Goal: Check status: Check status

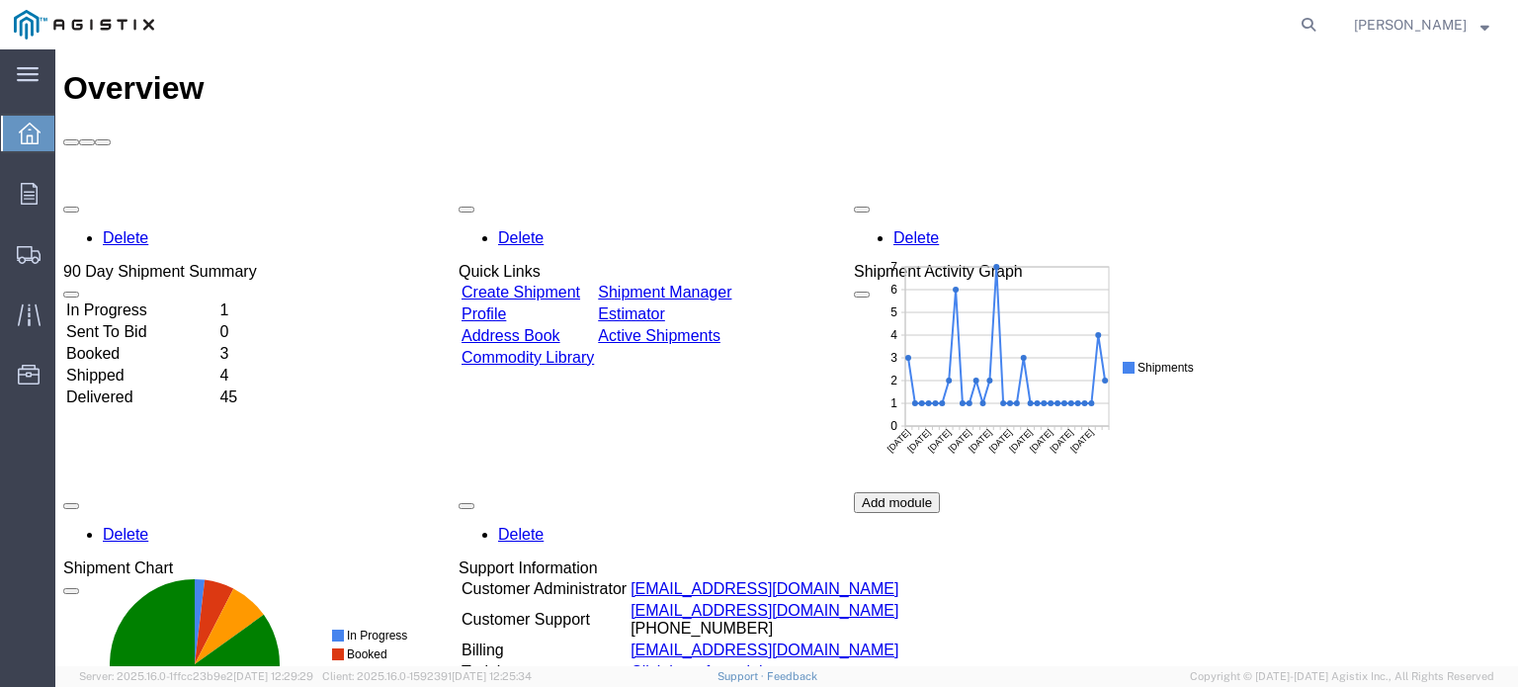
click at [242, 298] on div "In Progress 1 Sent To Bid 0 Booked 3 Shipped 4 Delivered 45" at bounding box center [160, 420] width 194 height 244
click at [249, 196] on div "Delete 90 Day Shipment Summary" at bounding box center [160, 238] width 194 height 85
click at [216, 300] on td "In Progress" at bounding box center [140, 310] width 151 height 20
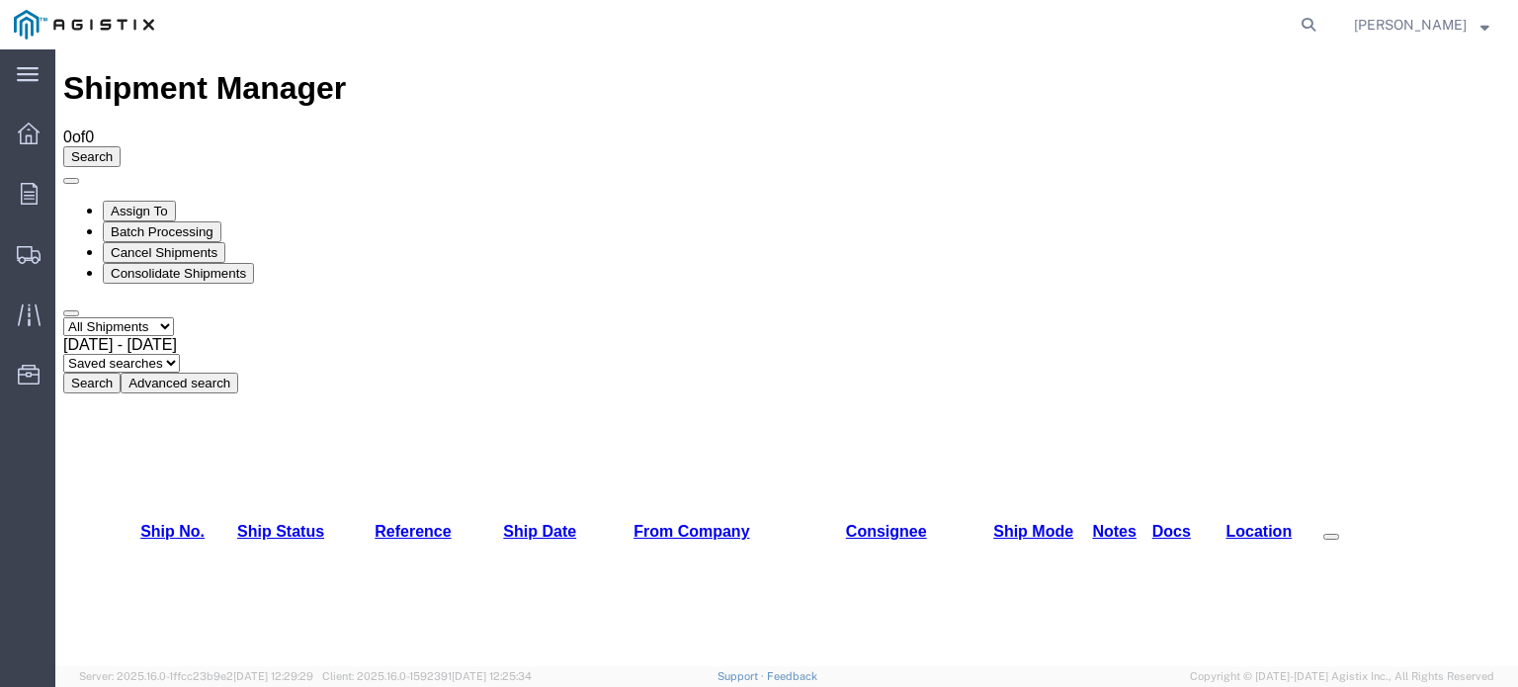
click at [423, 336] on div "Jul 15th 2025 - Aug 13th 2025" at bounding box center [786, 345] width 1447 height 18
click at [121, 373] on button "Search" at bounding box center [91, 383] width 57 height 21
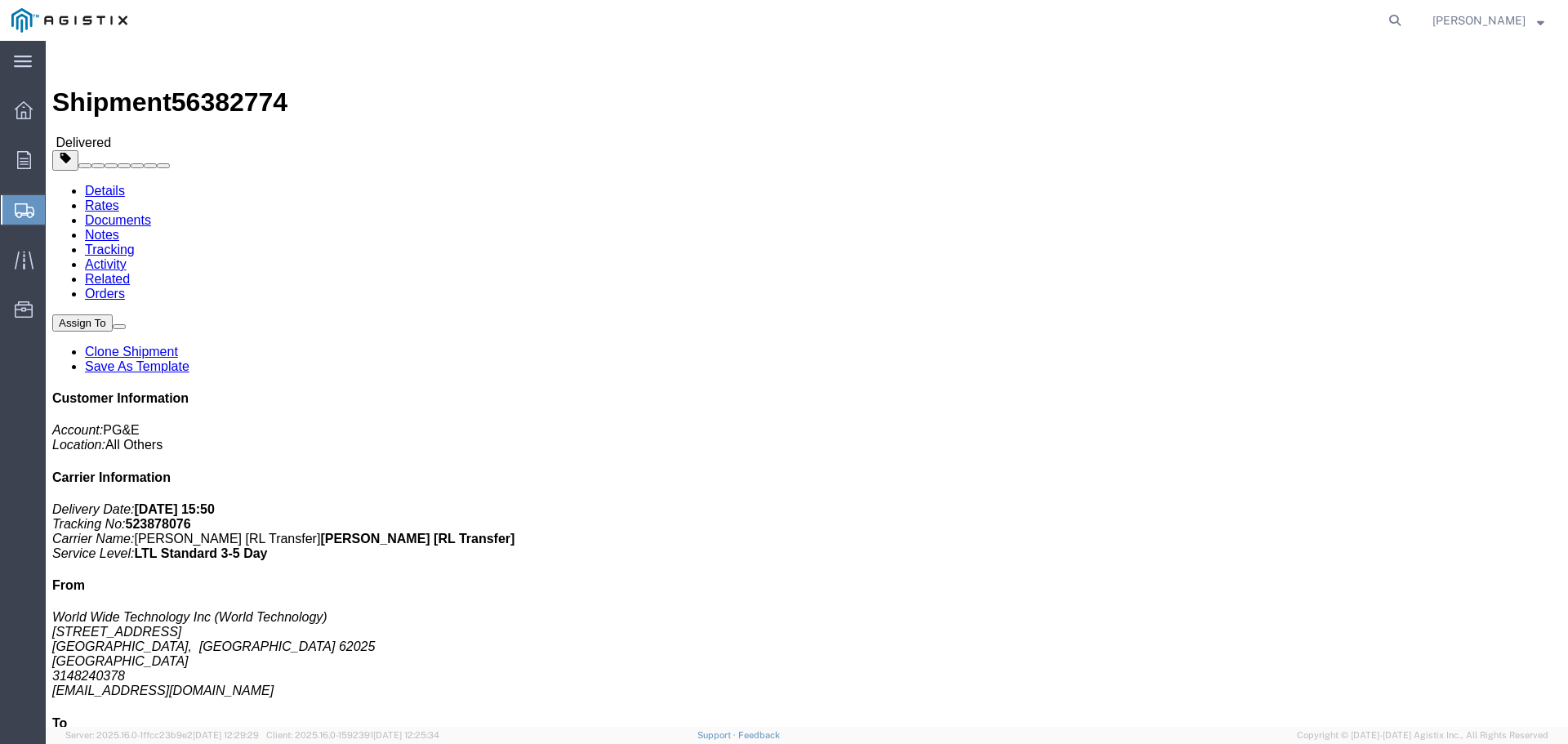
click b "523878076"
copy b "523878076"
drag, startPoint x: 1460, startPoint y: 242, endPoint x: 1374, endPoint y: 240, distance: 86.0
click p "Delivery Date: 08/11/2025 15:50 Tracking No: 523878076 Carrier Name: C.H. Robin…"
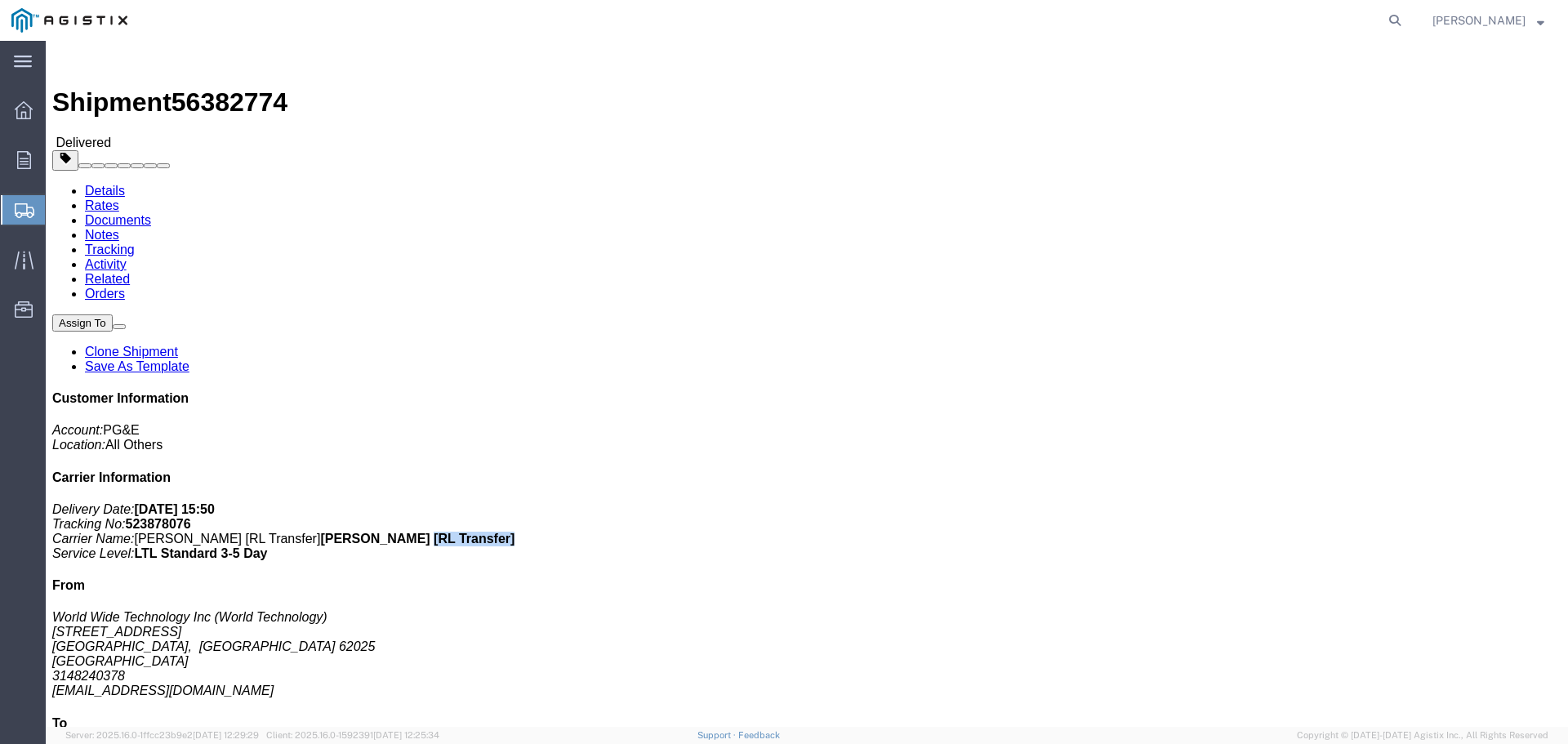
copy b "[RL Transfer]"
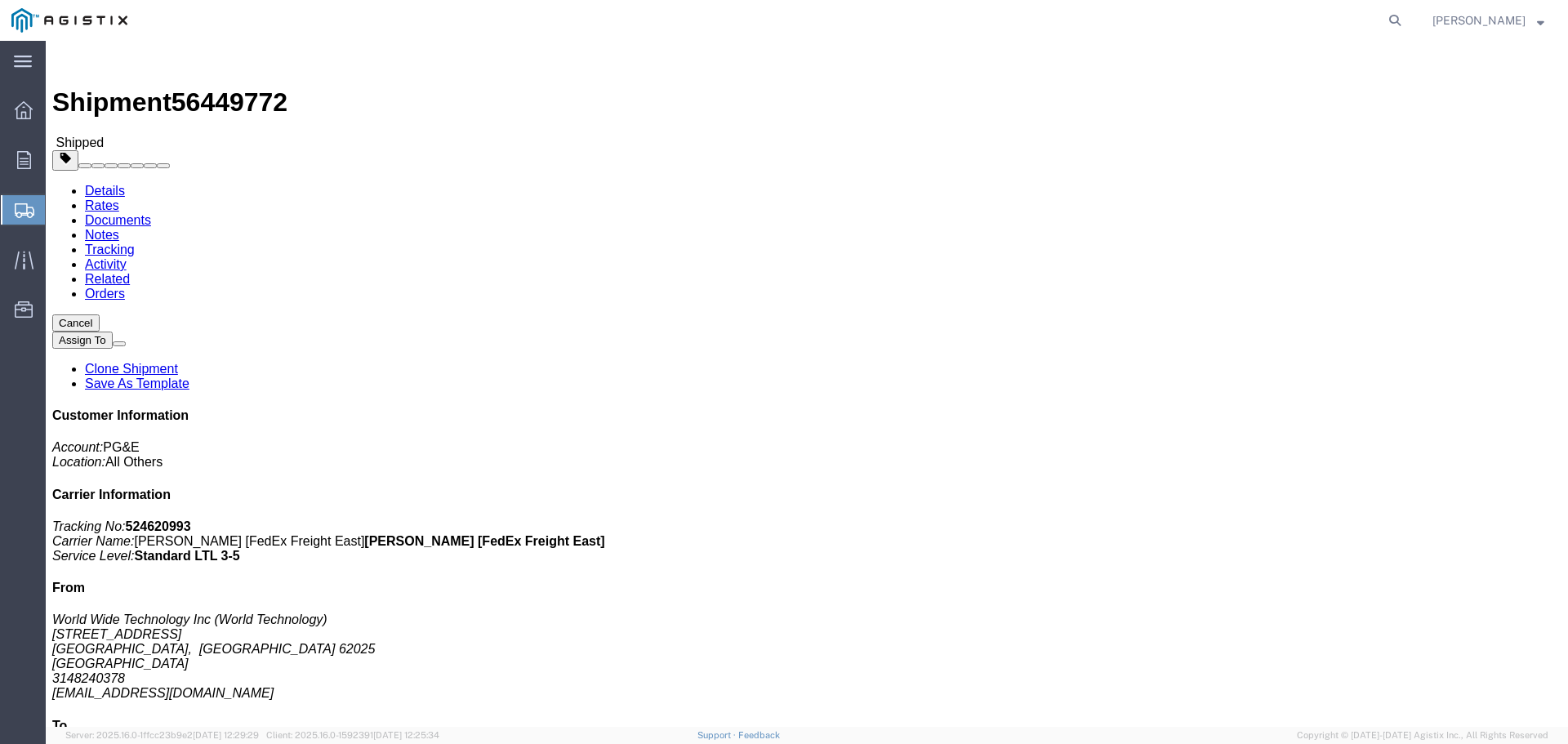
click b "8772153493"
copy b "8772153493"
click b "8772153493"
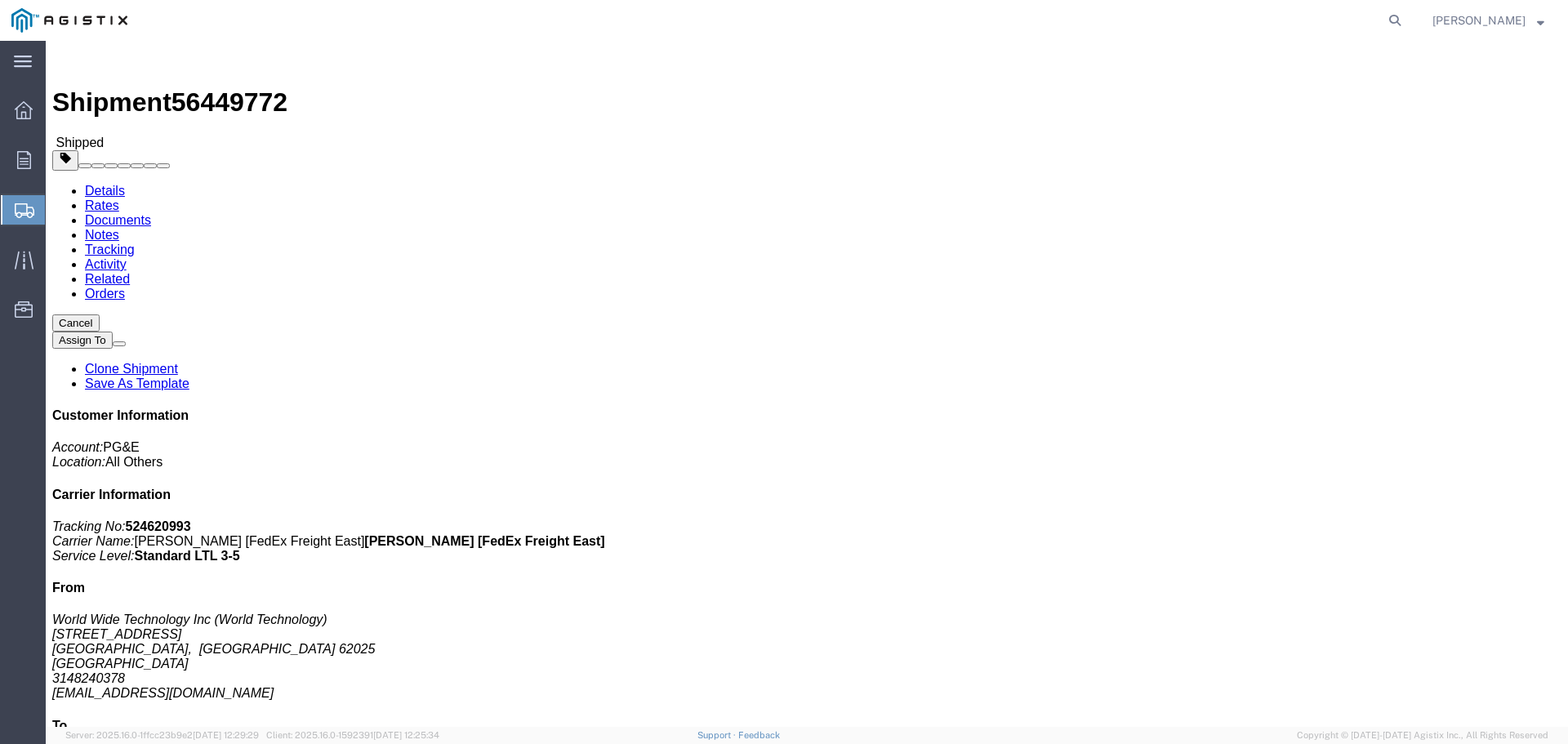
copy b "8772153493"
drag, startPoint x: 1483, startPoint y: 230, endPoint x: 1378, endPoint y: 227, distance: 105.0
click b "C.H. Robinson [FedEx Freight East]"
copy b "FedEx Freight East"
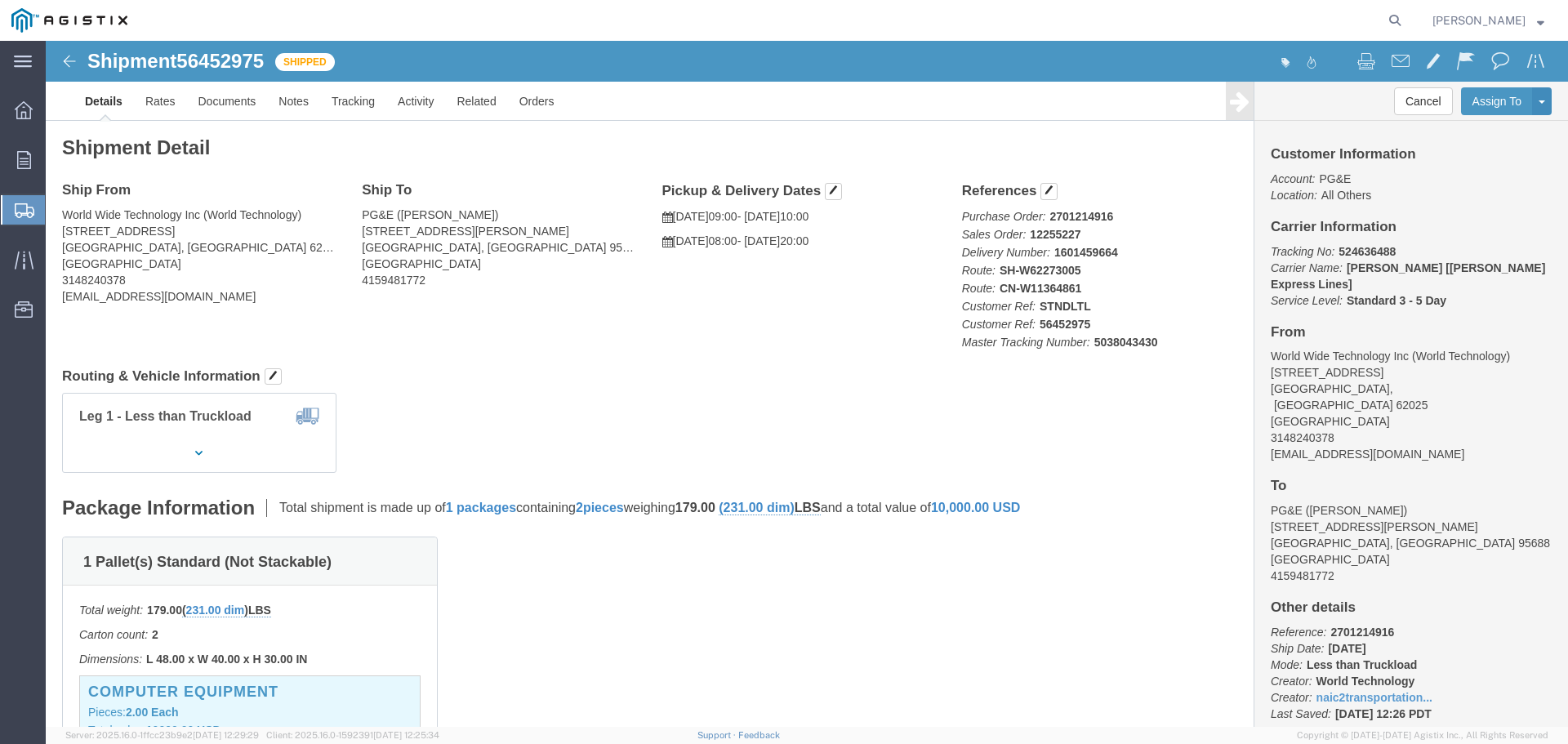
click b "524636488"
copy b "524636488"
click at [0, 466] on html "main_menu Created with Sketch. Collapse Menu Overview Orders Shipments Shipment…" at bounding box center [784, 372] width 1568 height 744
drag, startPoint x: 1437, startPoint y: 250, endPoint x: 1436, endPoint y: 235, distance: 15.0
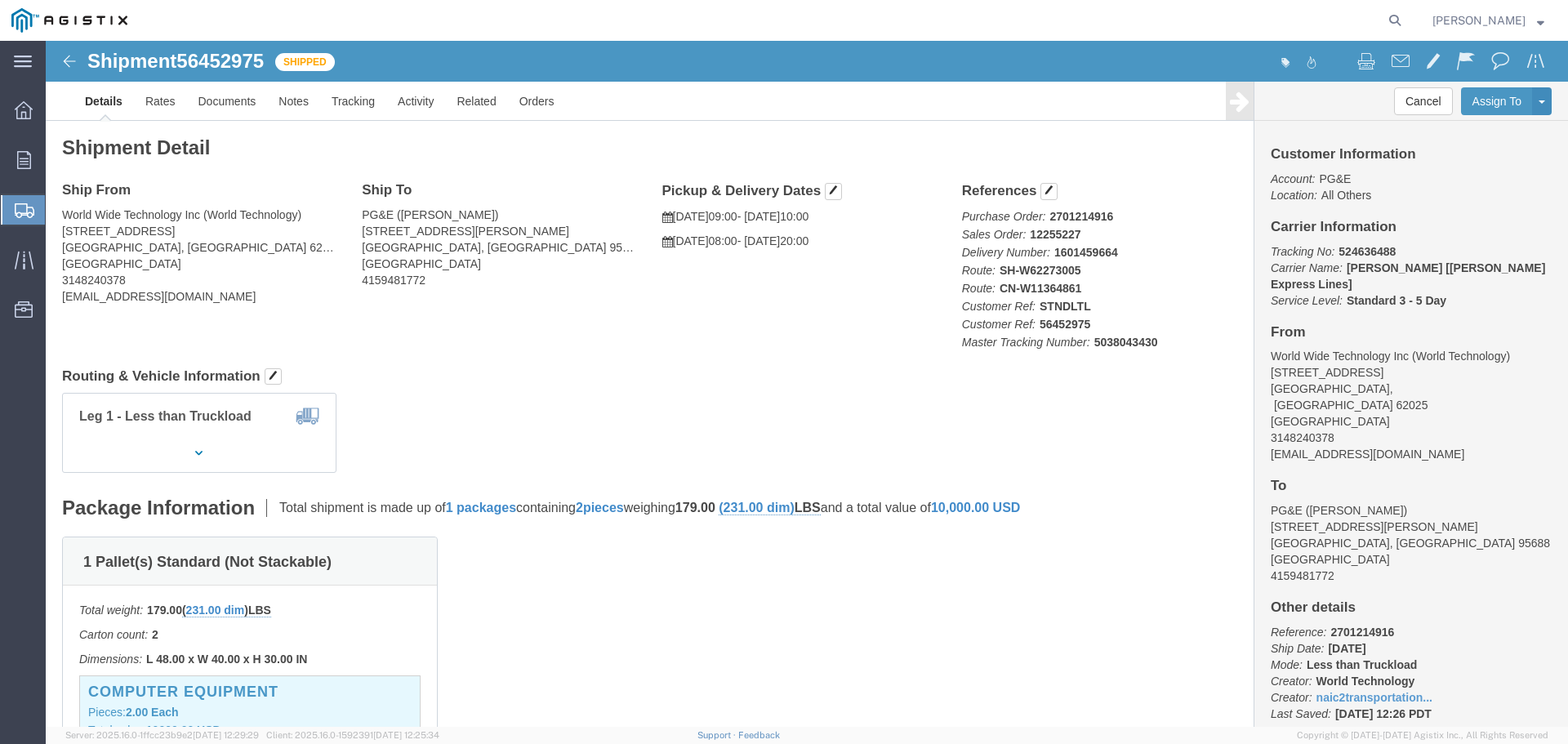
click p "Tracking No: 524636488 Carrier Name: C.H. Robinson [Estes Express Lines] C.H. R…"
click b "[PERSON_NAME] [[PERSON_NAME] Express Lines]"
click p "Tracking No: 524636488 Carrier Name: C.H. Robinson [Estes Express Lines] C.H. R…"
click b "[PERSON_NAME] [[PERSON_NAME] Express Lines]"
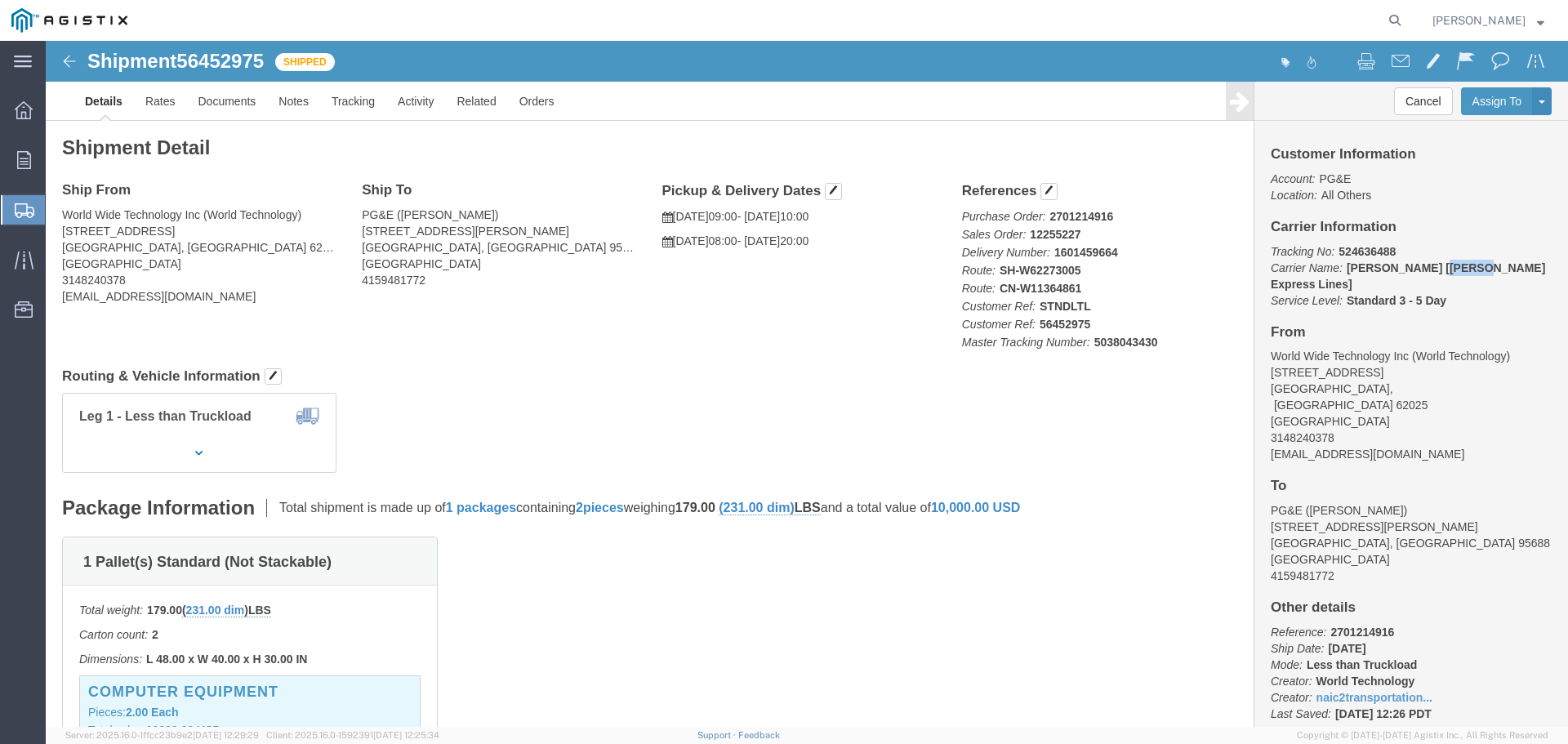
click b "[PERSON_NAME] [[PERSON_NAME] Express Lines]"
copy b "Estes"
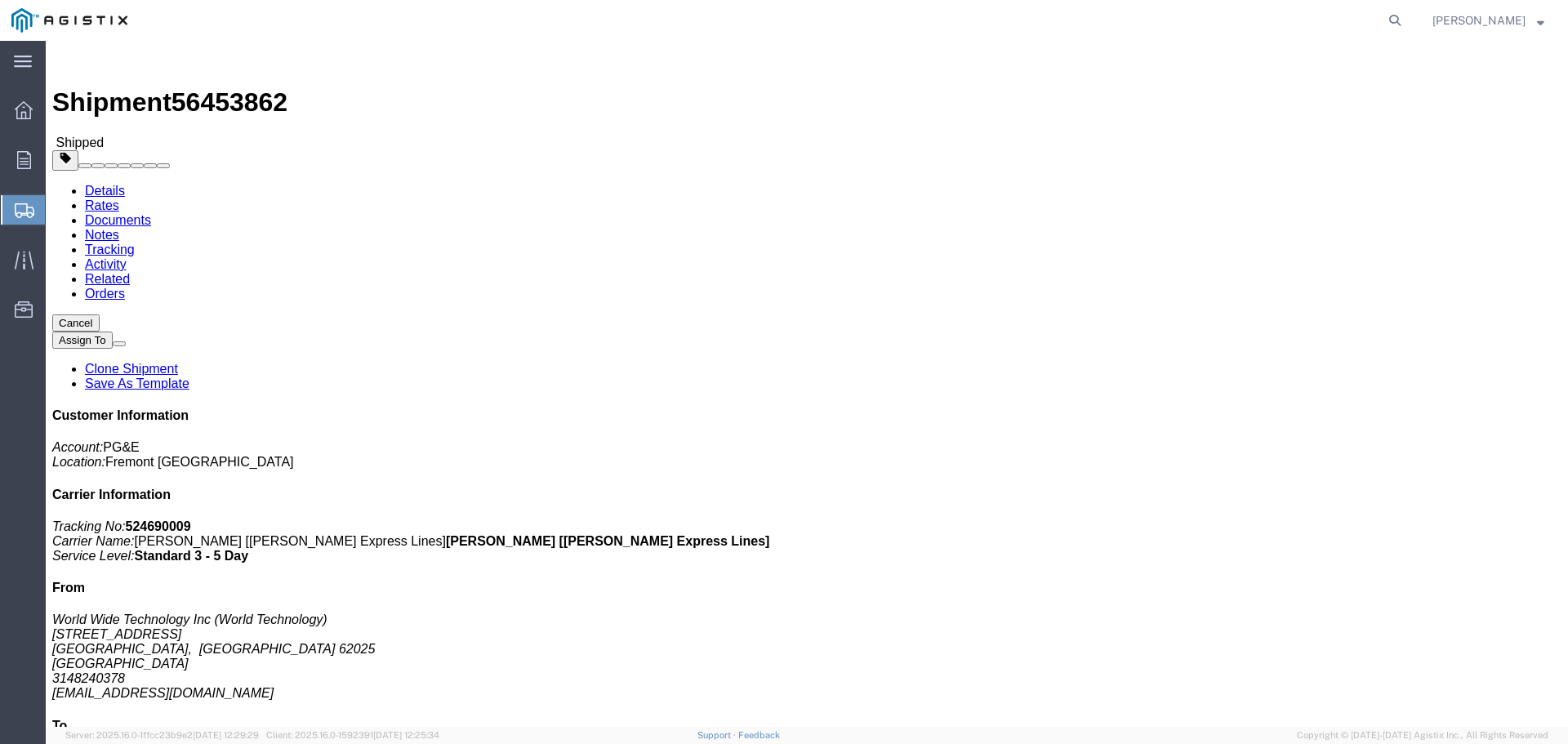
click b "524690009"
copy b "524690009"
